Goal: Information Seeking & Learning: Learn about a topic

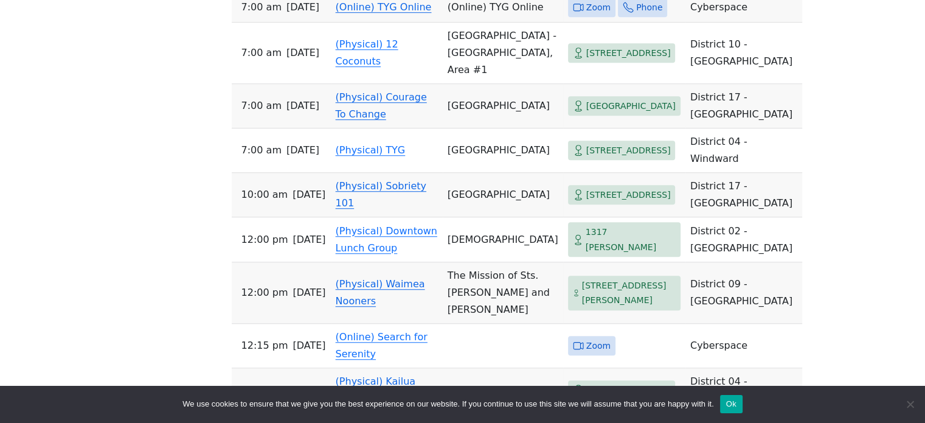
scroll to position [920, 0]
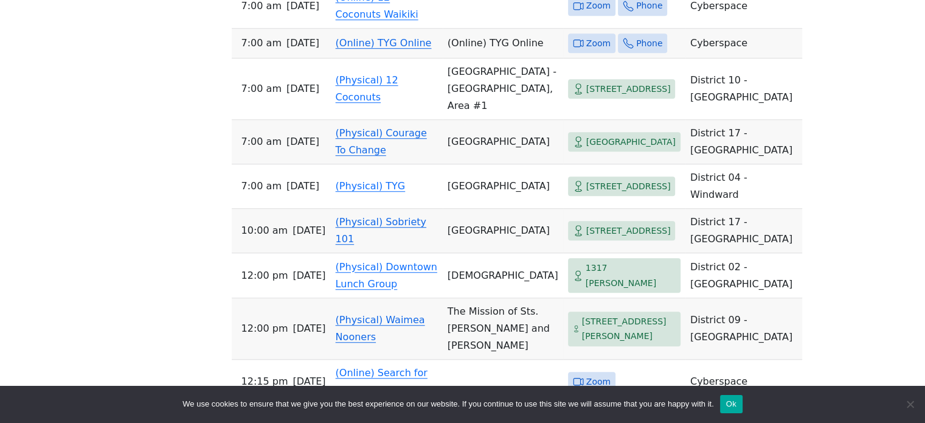
click at [415, 49] on link "(Online) TYG Online" at bounding box center [384, 43] width 96 height 12
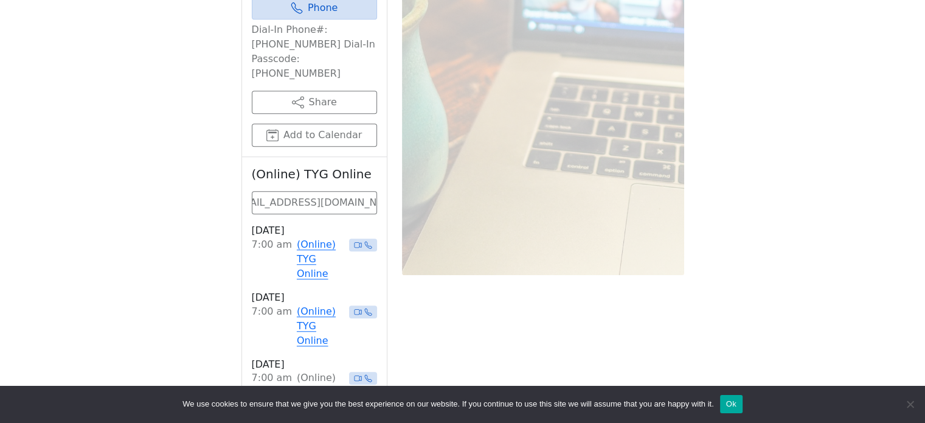
scroll to position [517, 0]
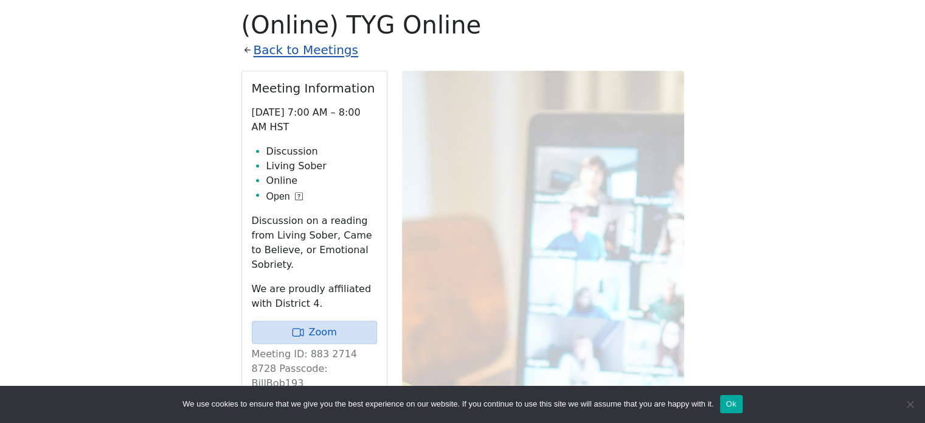
click at [331, 53] on link "Back to Meetings" at bounding box center [306, 50] width 105 height 21
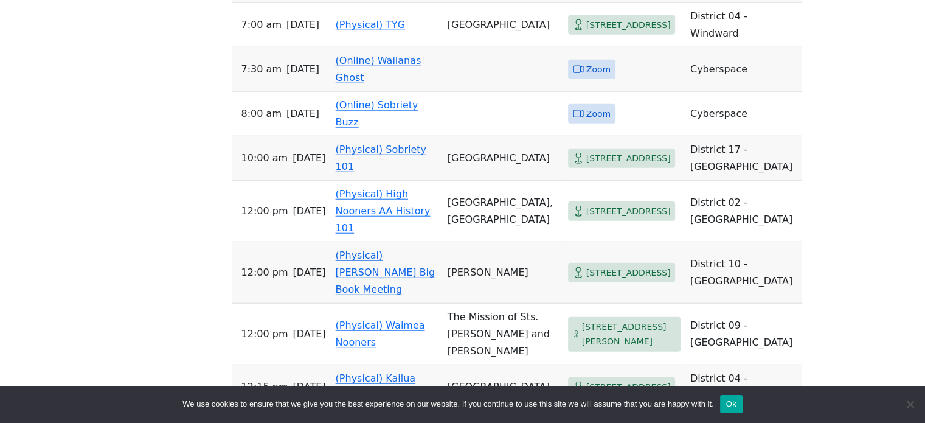
scroll to position [3079, 0]
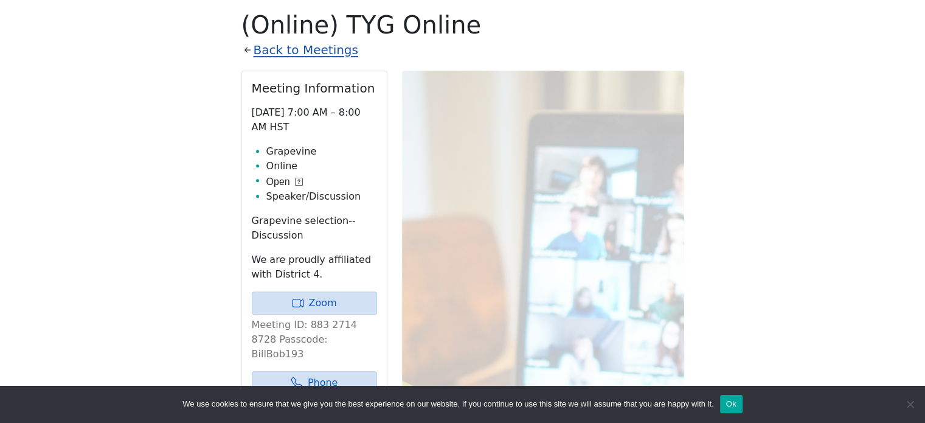
click at [317, 52] on link "Back to Meetings" at bounding box center [306, 50] width 105 height 21
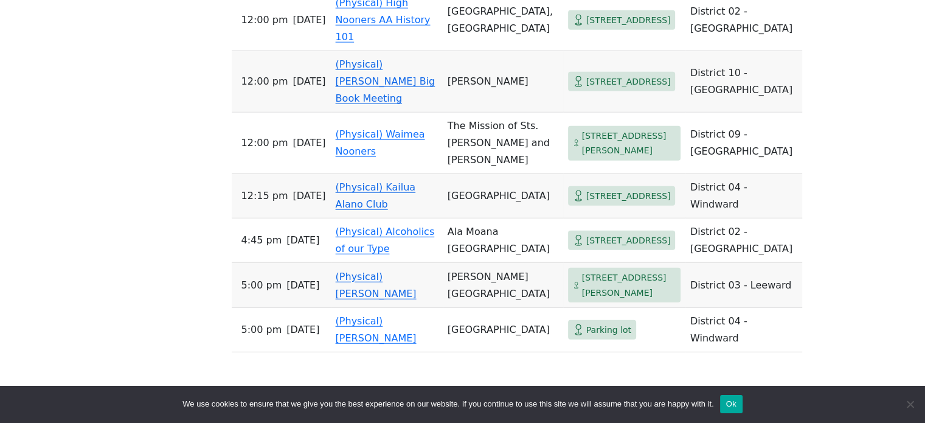
scroll to position [3270, 0]
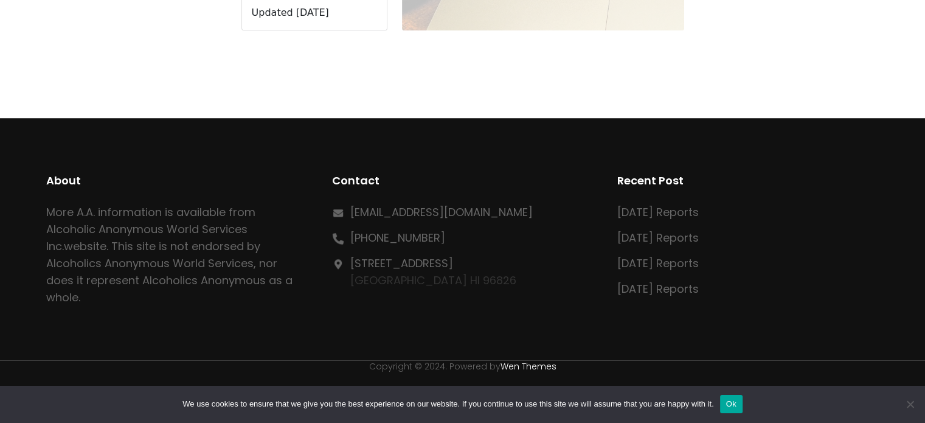
scroll to position [517, 0]
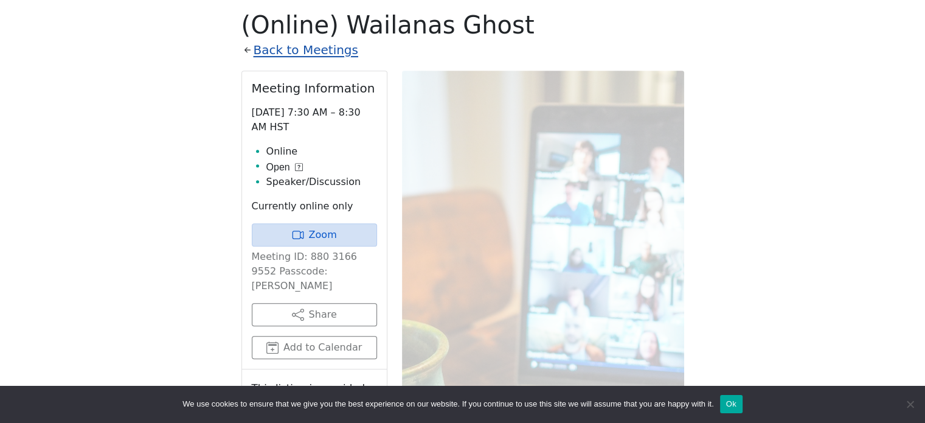
click at [319, 53] on link "Back to Meetings" at bounding box center [306, 50] width 105 height 21
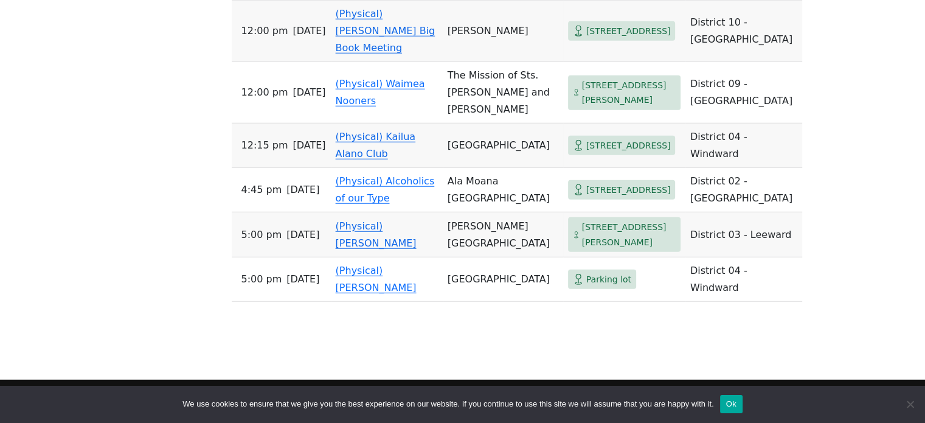
scroll to position [3383, 0]
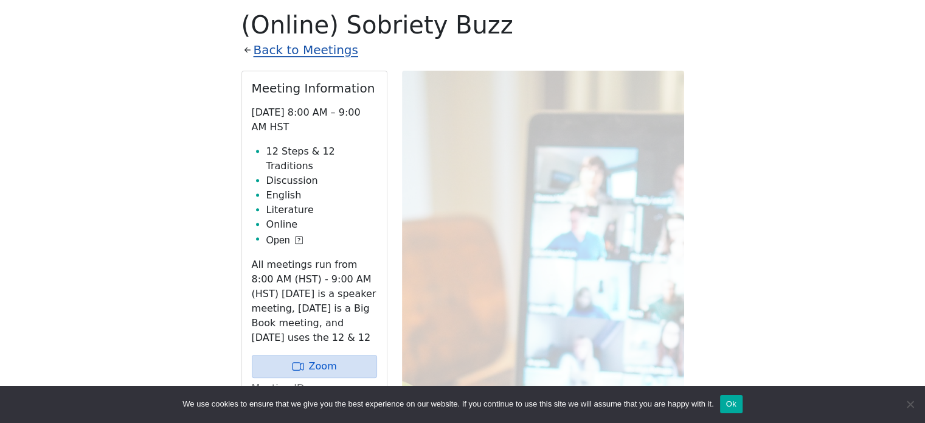
click at [334, 50] on link "Back to Meetings" at bounding box center [306, 50] width 105 height 21
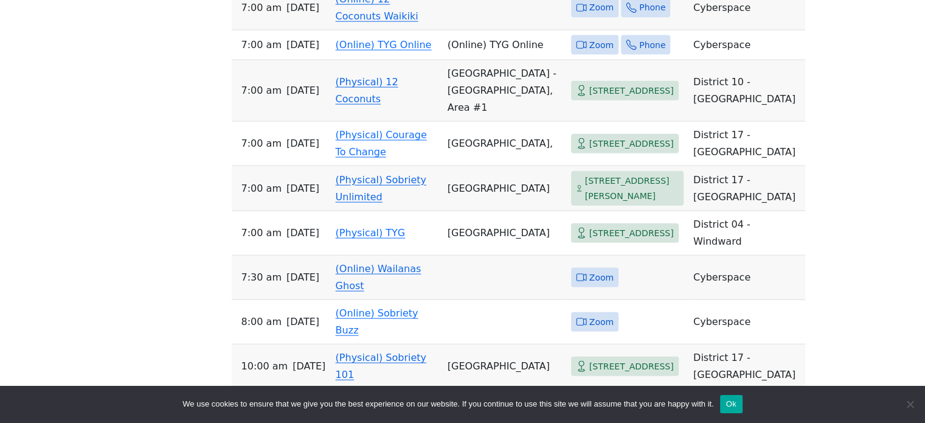
scroll to position [2749, 0]
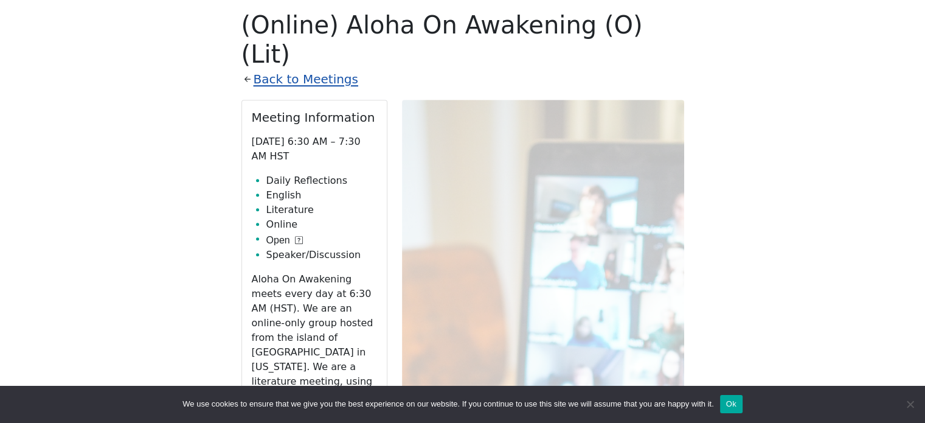
click at [321, 69] on link "Back to Meetings" at bounding box center [306, 79] width 105 height 21
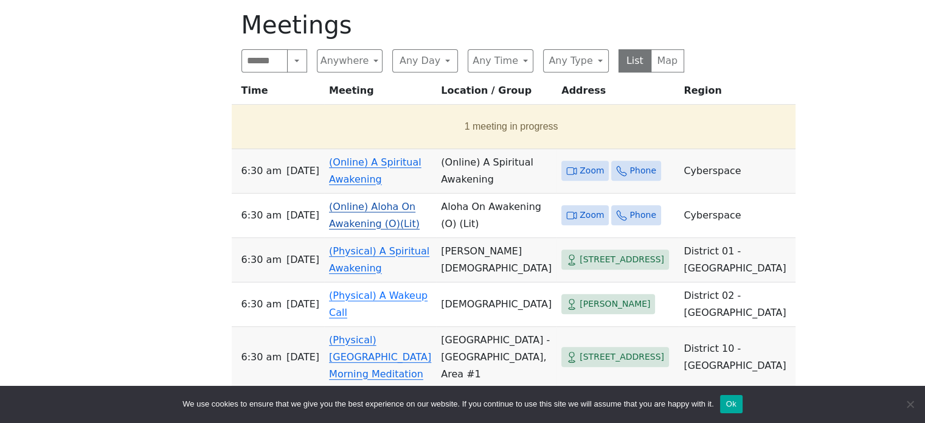
click at [407, 219] on link "(Online) Aloha On Awakening (O)(Lit)" at bounding box center [374, 215] width 91 height 29
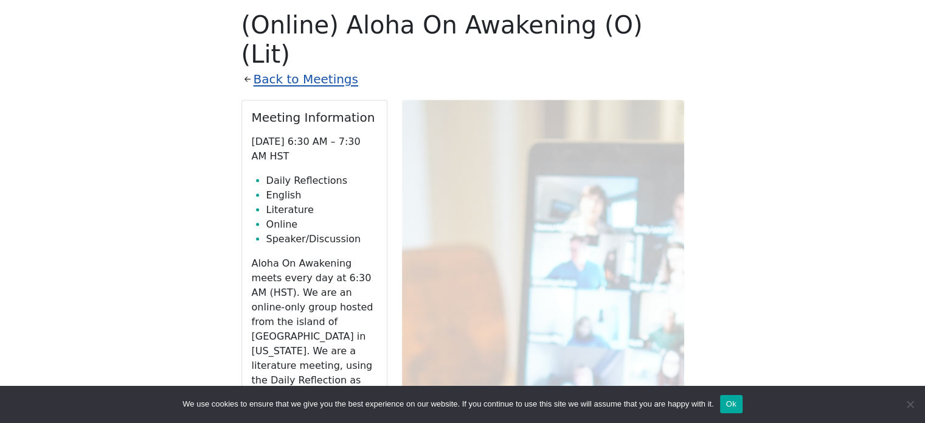
click at [316, 69] on link "Back to Meetings" at bounding box center [306, 79] width 105 height 21
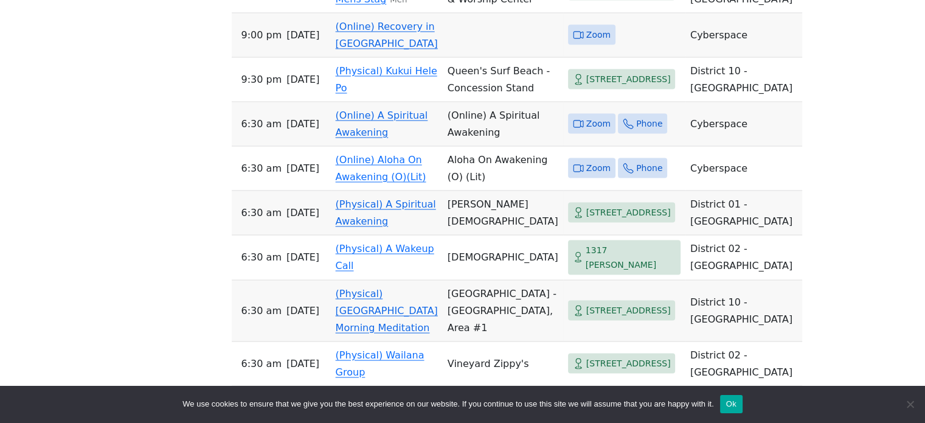
scroll to position [2714, 0]
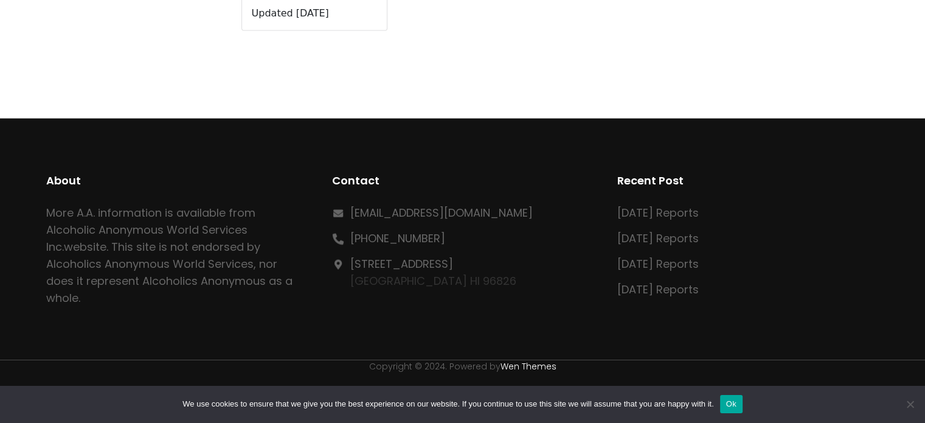
scroll to position [517, 0]
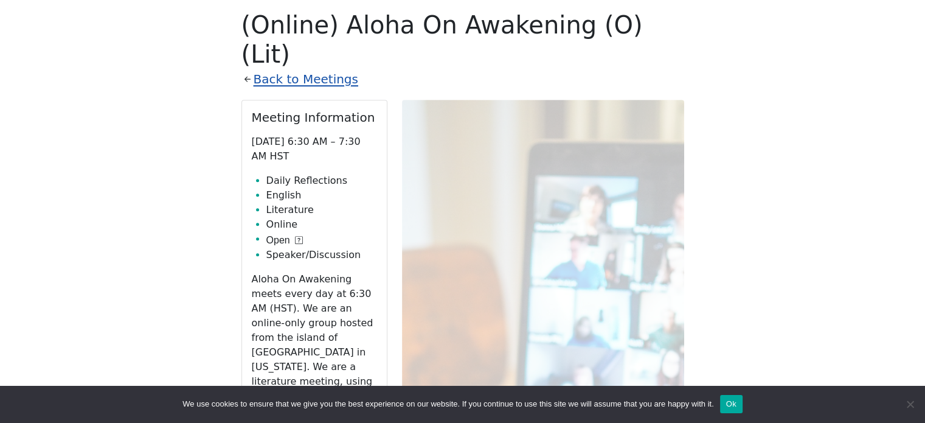
click at [332, 69] on link "Back to Meetings" at bounding box center [306, 79] width 105 height 21
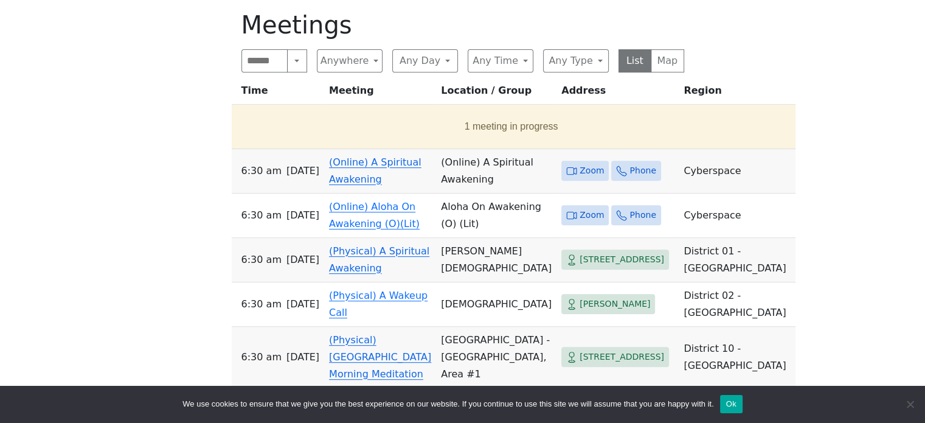
click at [411, 267] on link "(Physical) A Spiritual Awakening" at bounding box center [379, 259] width 100 height 29
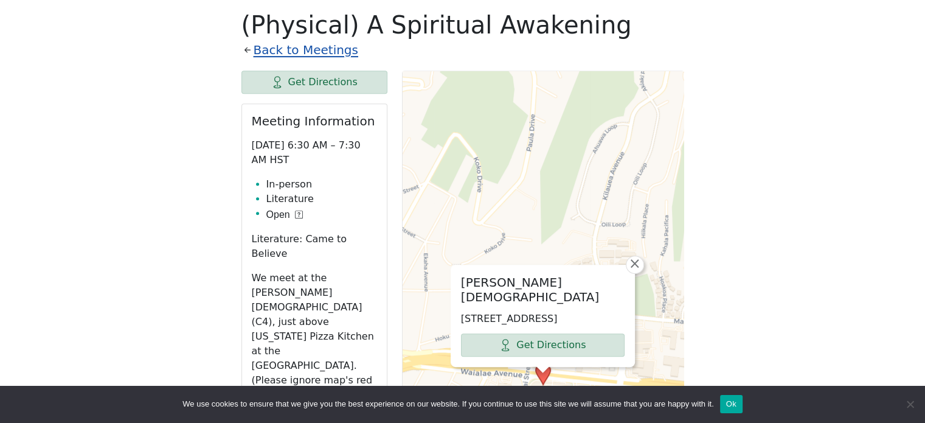
click at [319, 49] on link "Back to Meetings" at bounding box center [306, 50] width 105 height 21
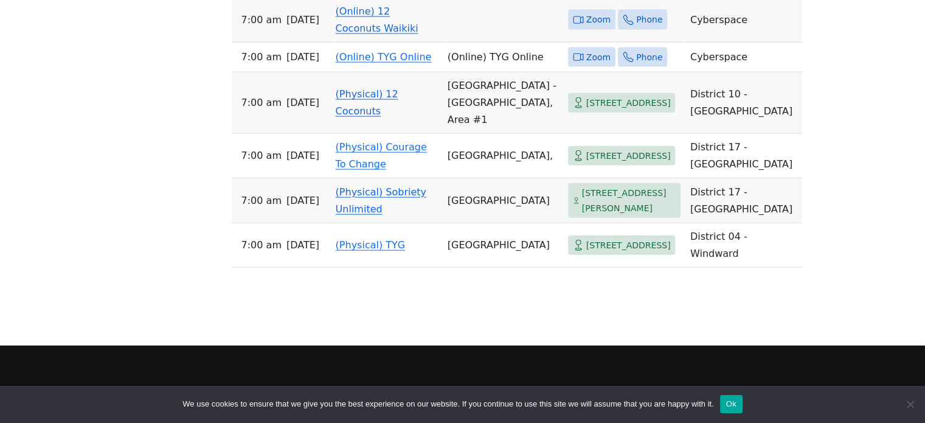
scroll to position [2783, 0]
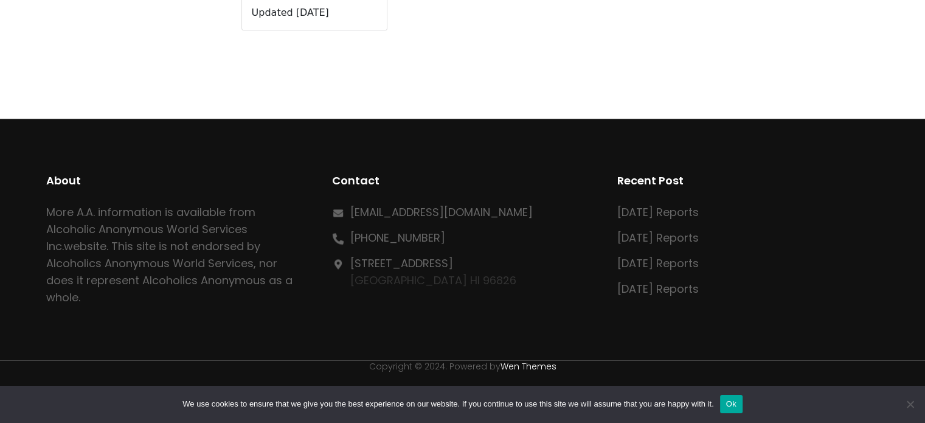
scroll to position [517, 0]
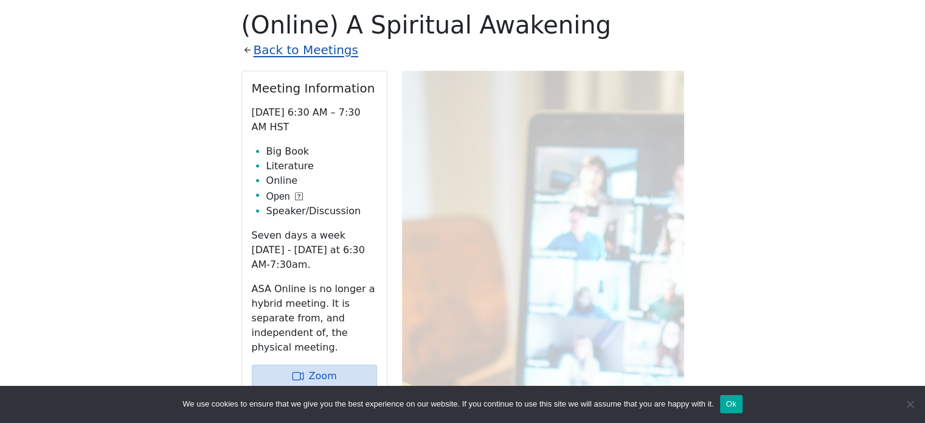
click at [317, 47] on link "Back to Meetings" at bounding box center [306, 50] width 105 height 21
